Goal: Complete application form: Complete application form

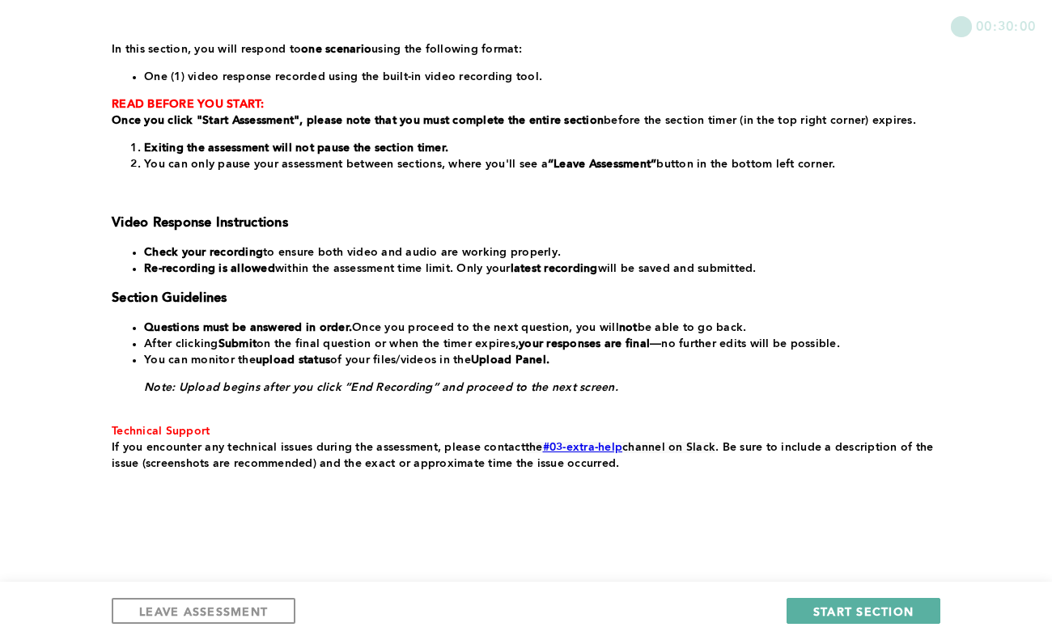
scroll to position [261, 0]
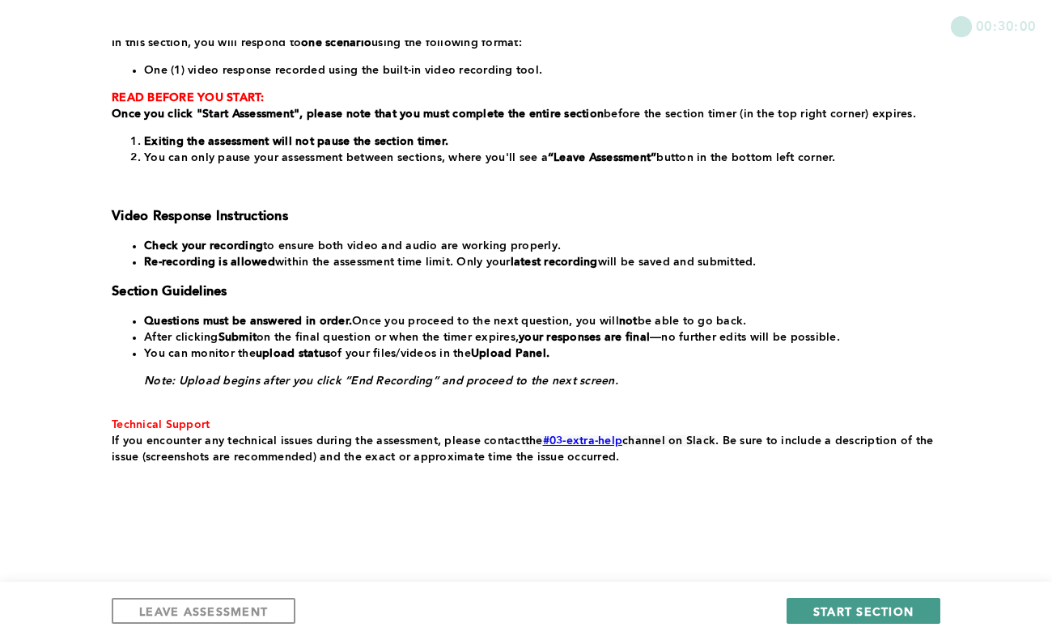
click at [859, 600] on button "START SECTION" at bounding box center [864, 611] width 154 height 26
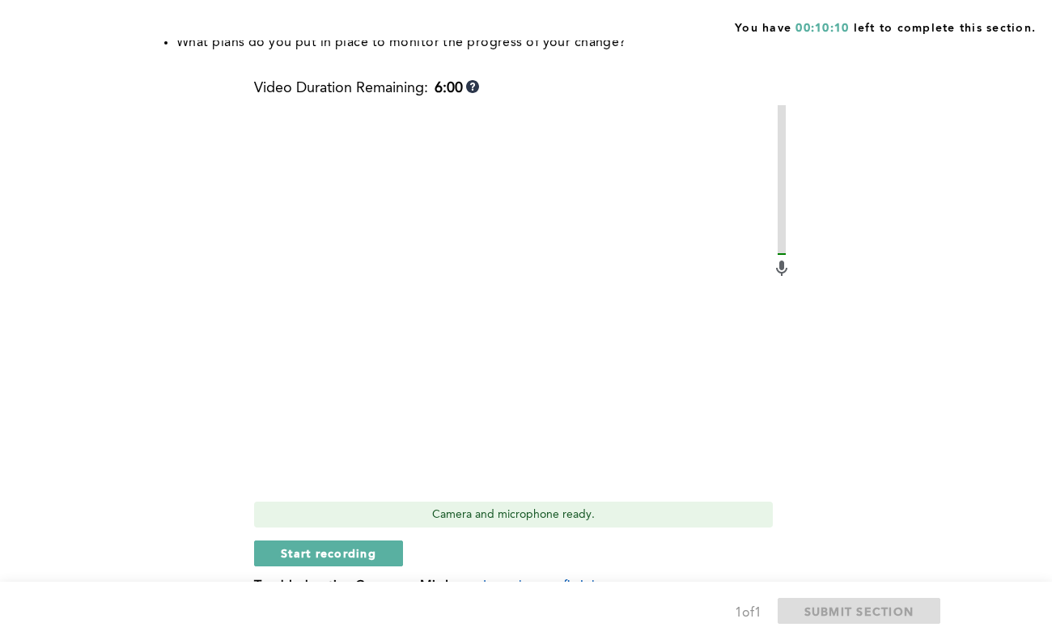
scroll to position [499, 0]
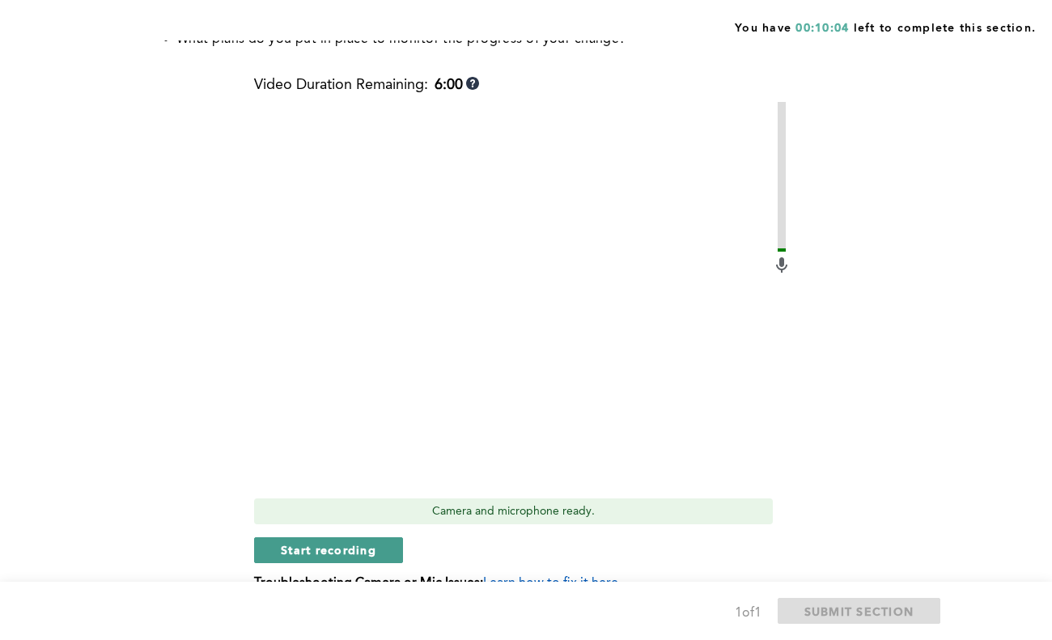
click at [384, 552] on button "Start recording" at bounding box center [328, 550] width 149 height 26
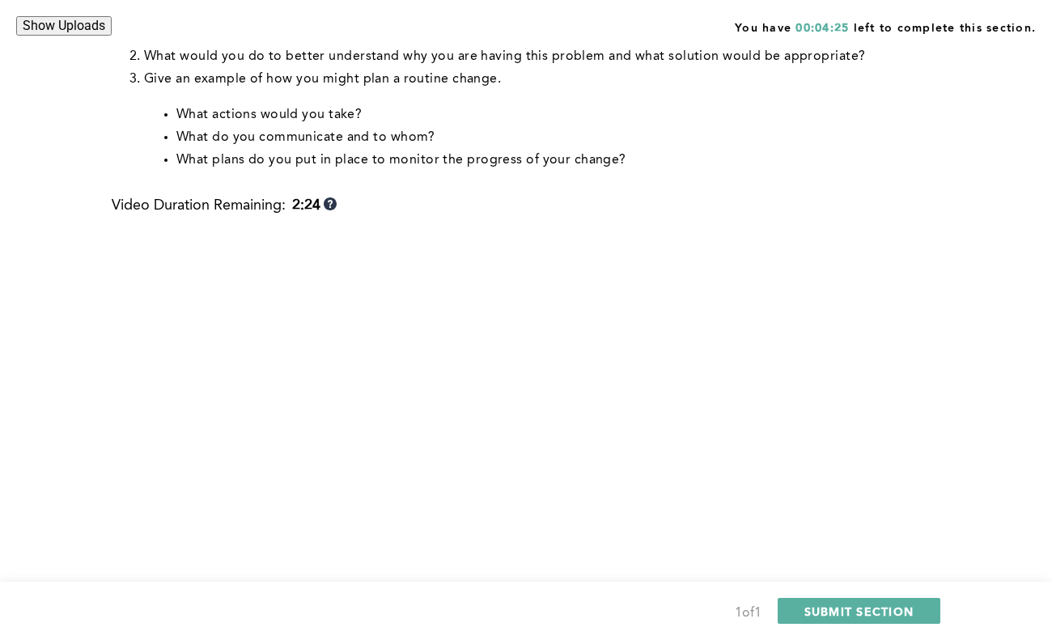
scroll to position [383, 0]
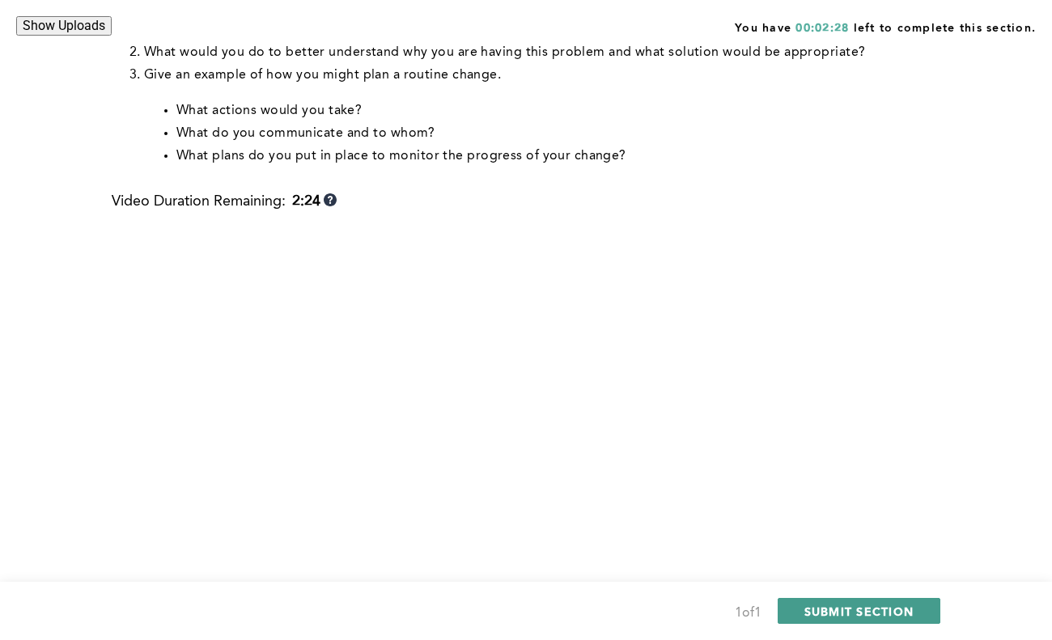
click at [820, 604] on span "SUBMIT SECTION" at bounding box center [859, 611] width 110 height 15
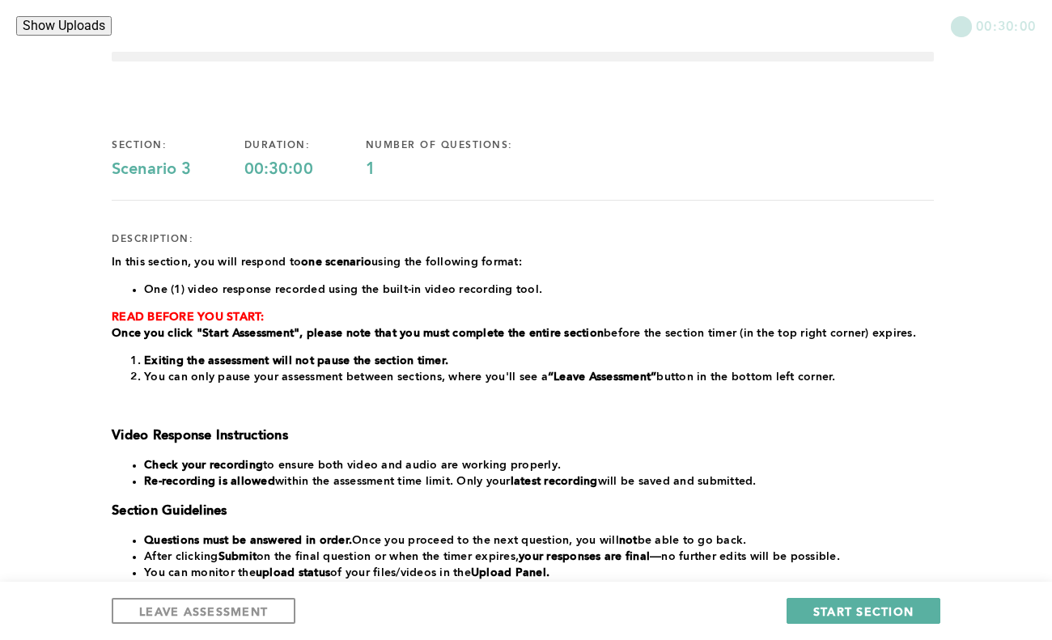
scroll to position [45, 0]
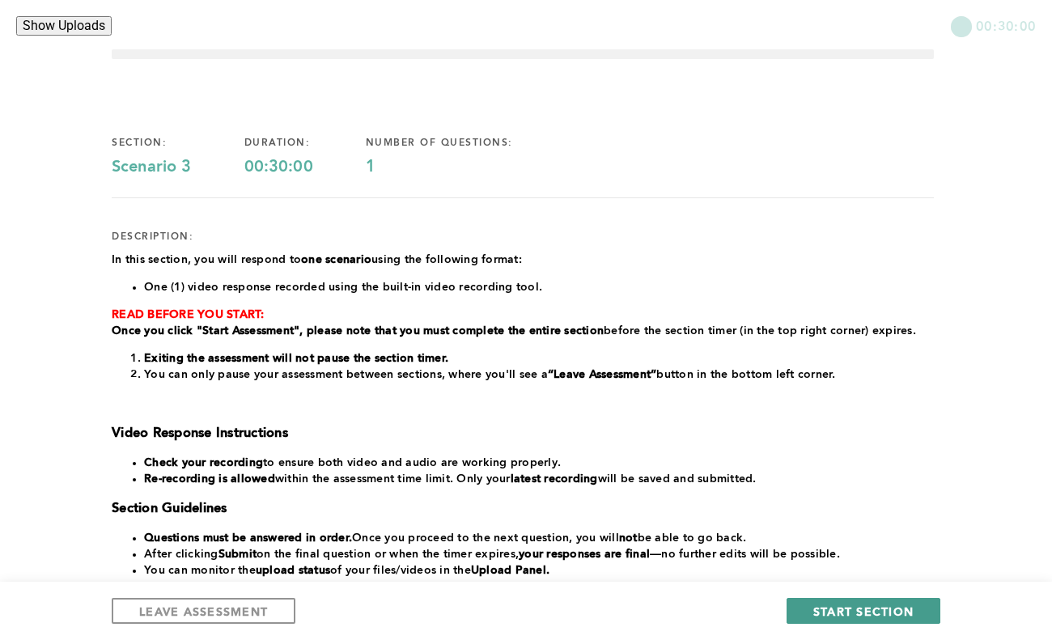
click at [876, 609] on span "START SECTION" at bounding box center [863, 611] width 100 height 15
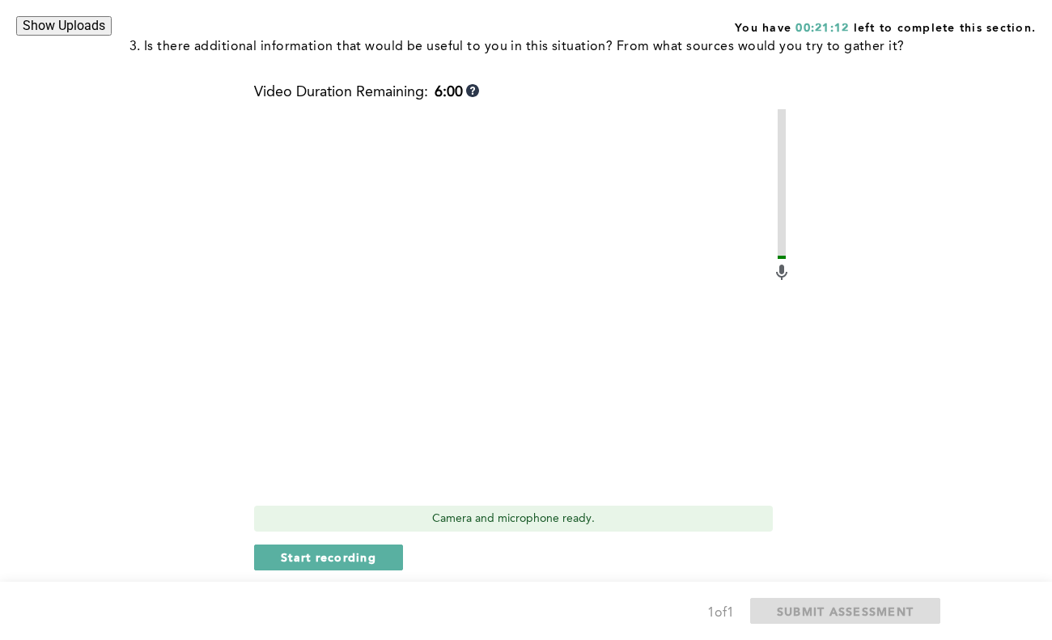
scroll to position [424, 0]
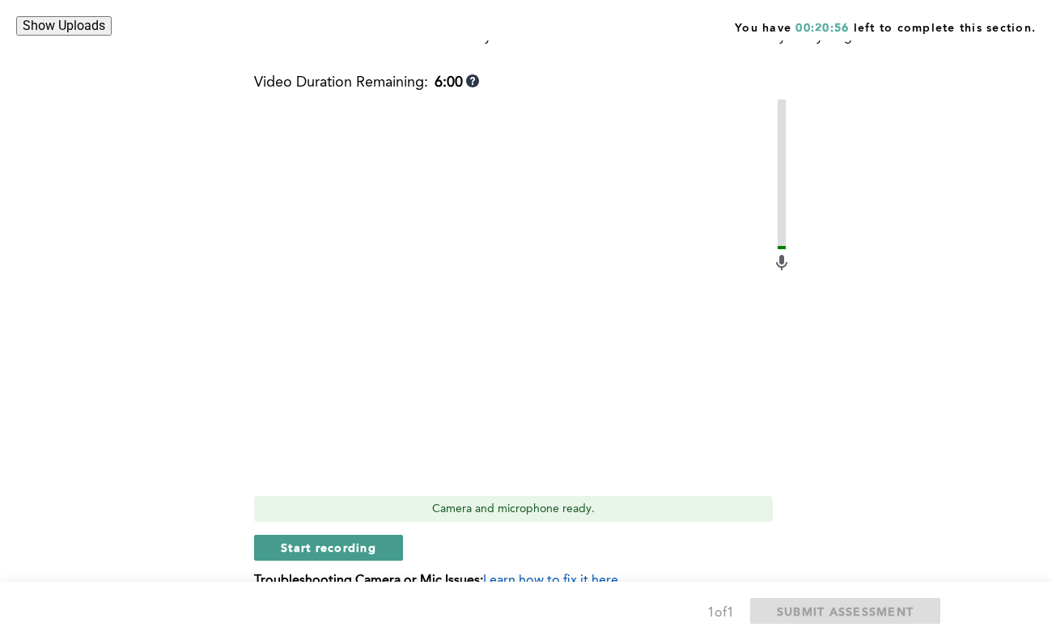
click at [371, 547] on span "Start recording" at bounding box center [328, 547] width 95 height 15
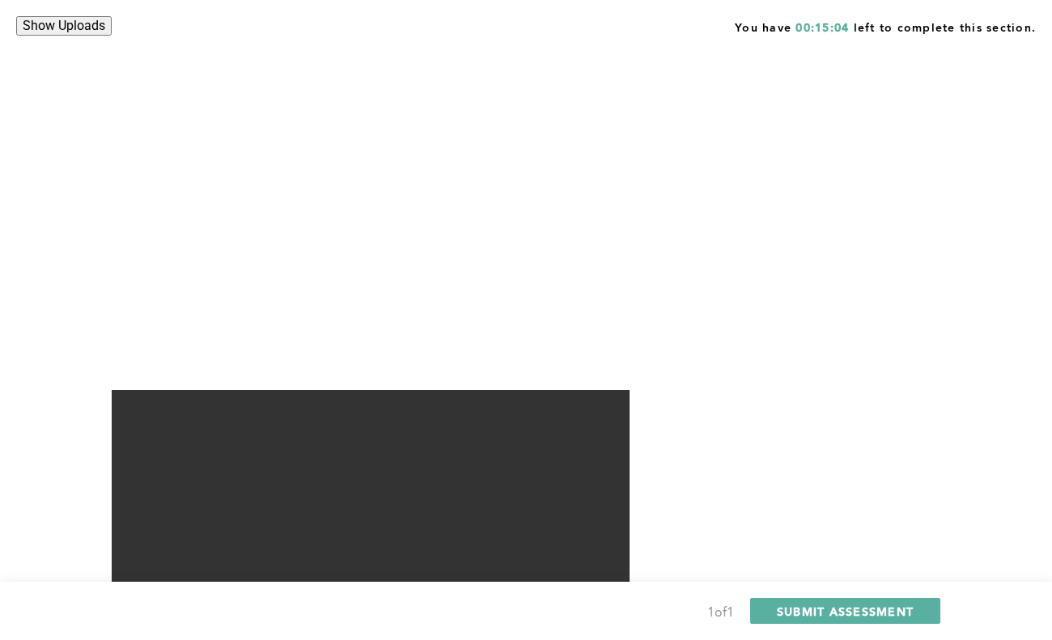
scroll to position [530, 0]
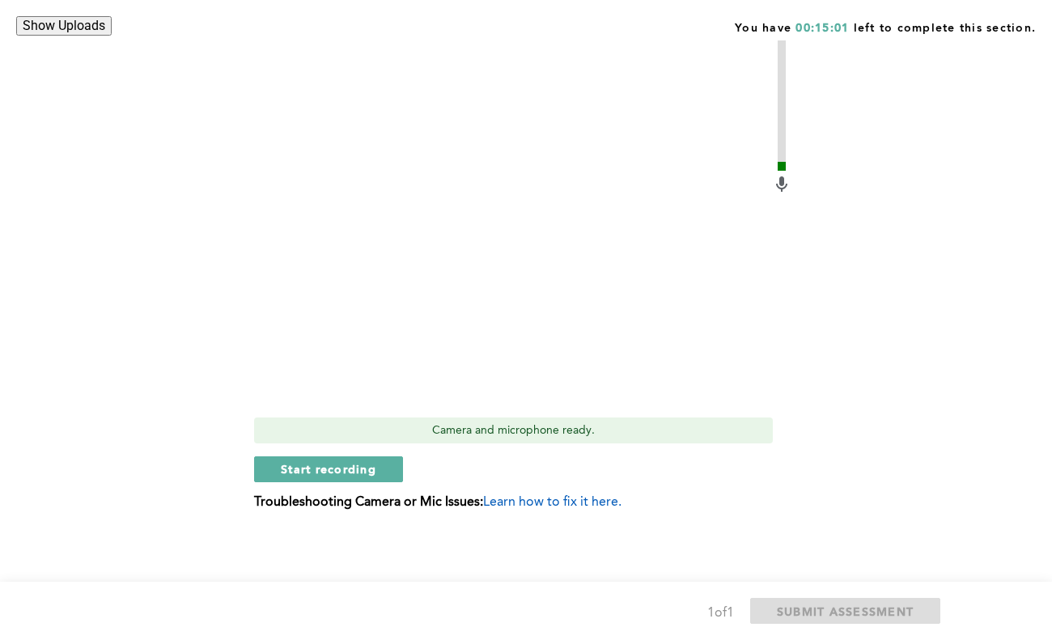
scroll to position [502, 0]
click at [381, 469] on button "Start recording" at bounding box center [328, 469] width 149 height 26
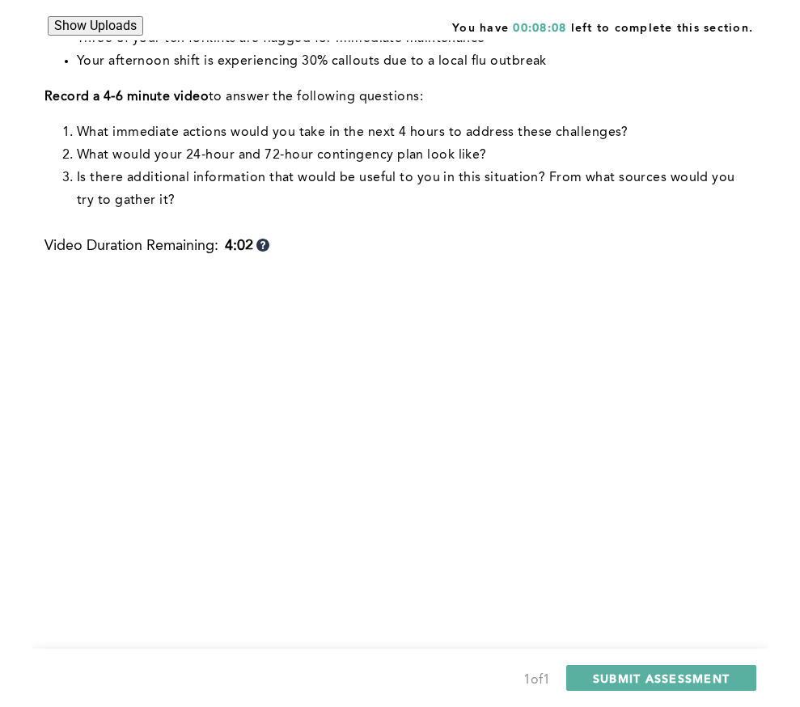
scroll to position [417, 0]
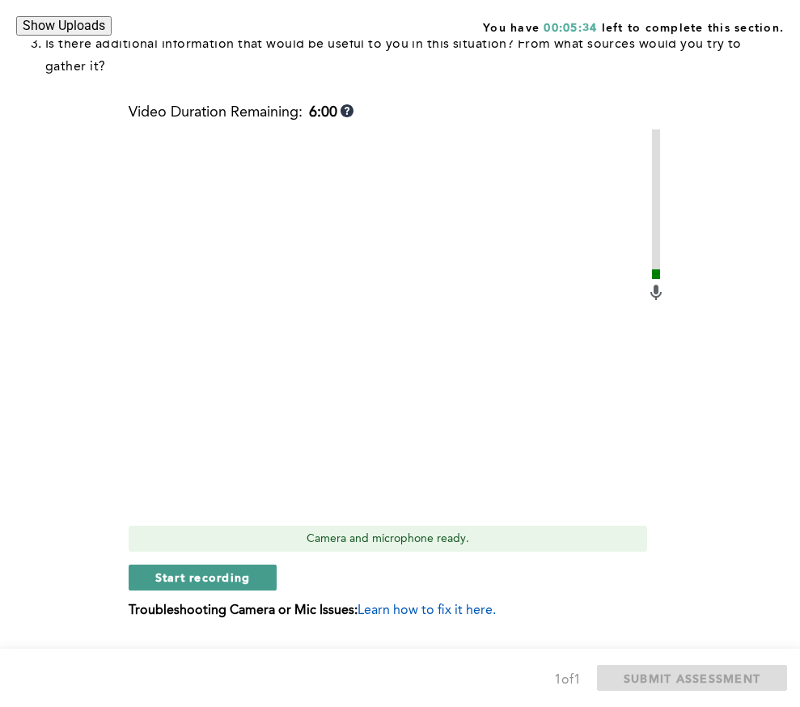
click at [240, 575] on span "Start recording" at bounding box center [202, 577] width 95 height 15
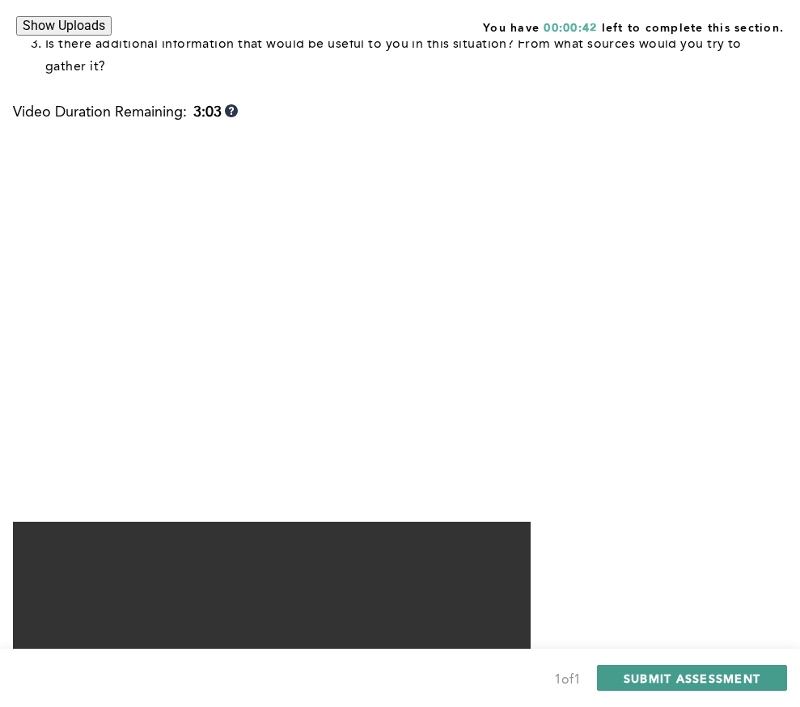
click at [637, 639] on span "SUBMIT ASSESSMENT" at bounding box center [692, 678] width 137 height 15
